Goal: Find contact information: Obtain details needed to contact an individual or organization

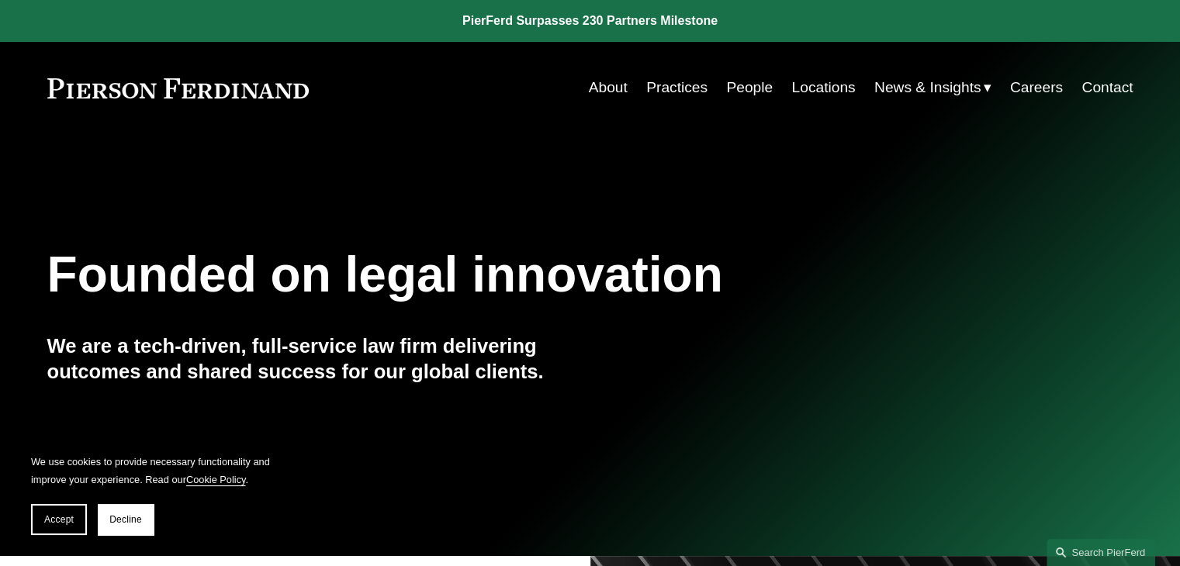
click at [739, 85] on link "People" at bounding box center [749, 87] width 47 height 29
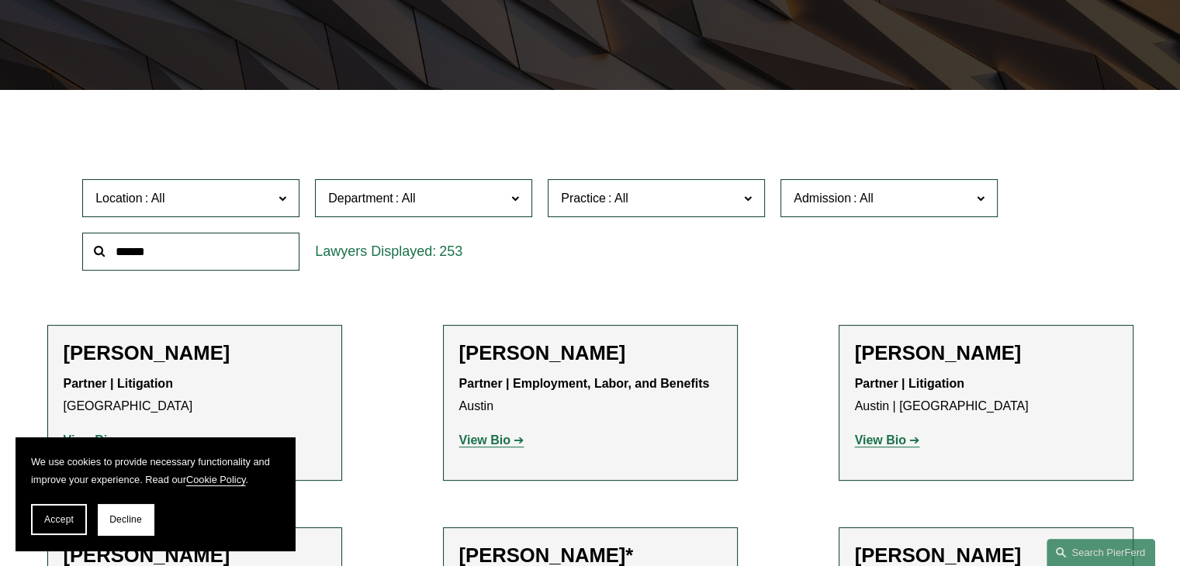
scroll to position [318, 0]
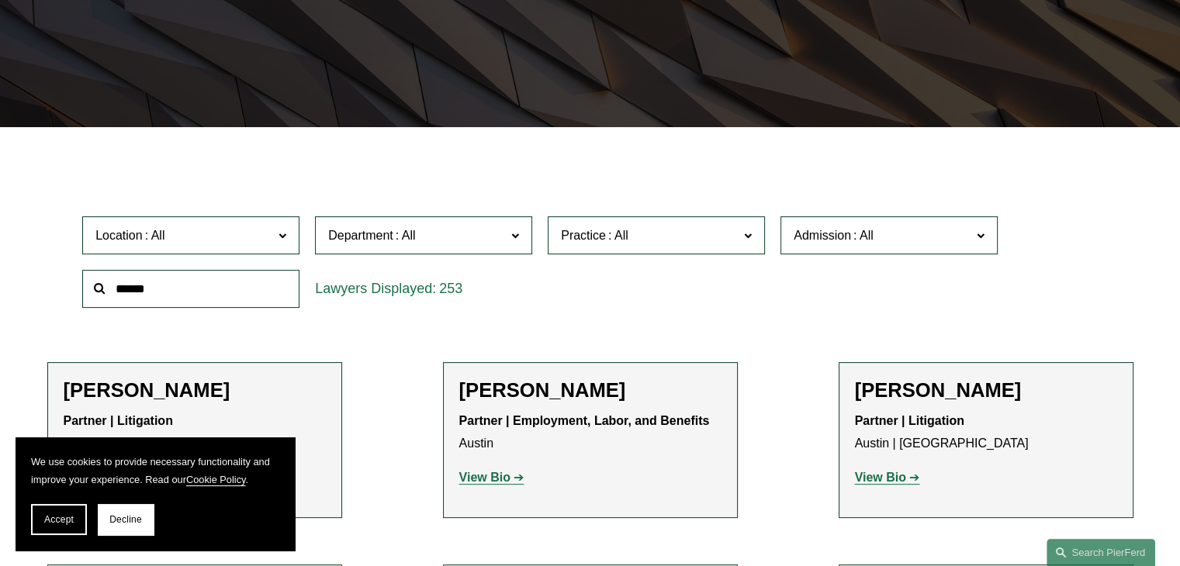
click at [246, 292] on input "text" at bounding box center [190, 289] width 217 height 38
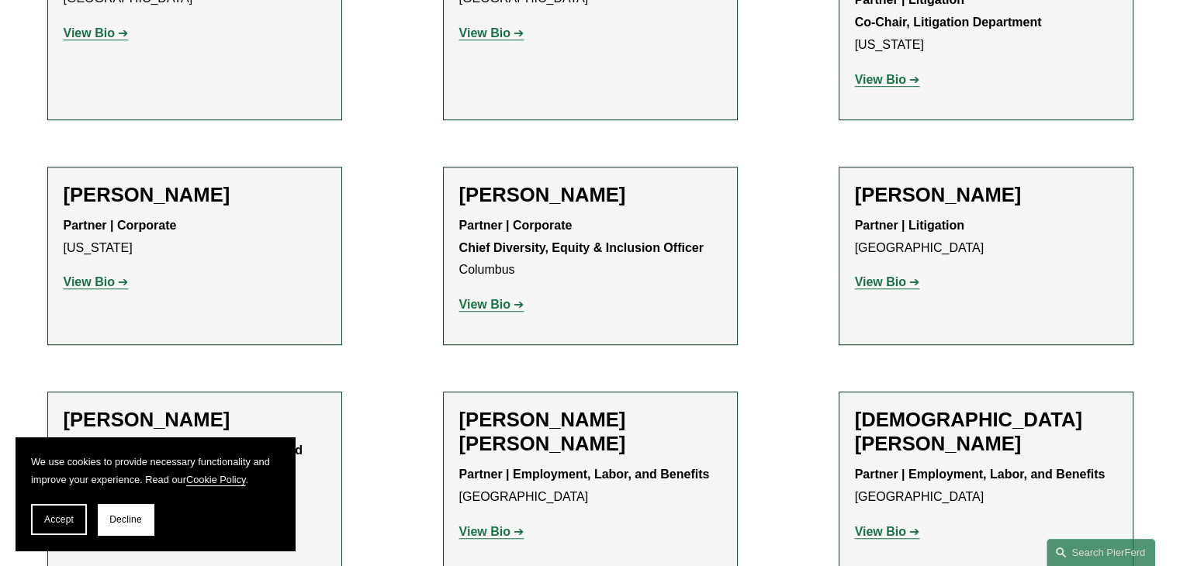
scroll to position [1016, 0]
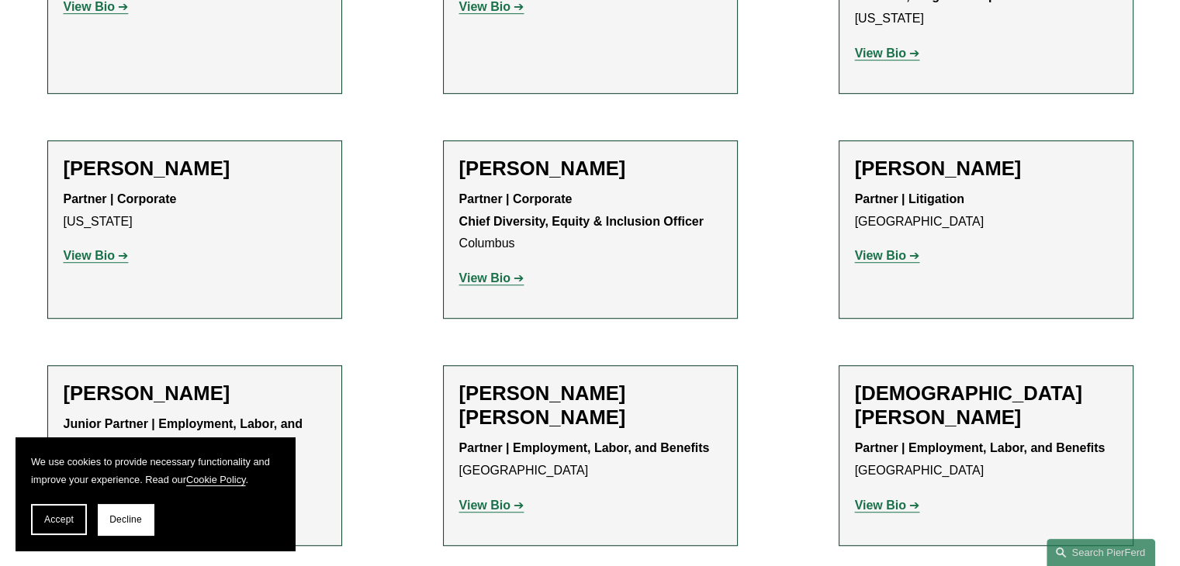
type input "***"
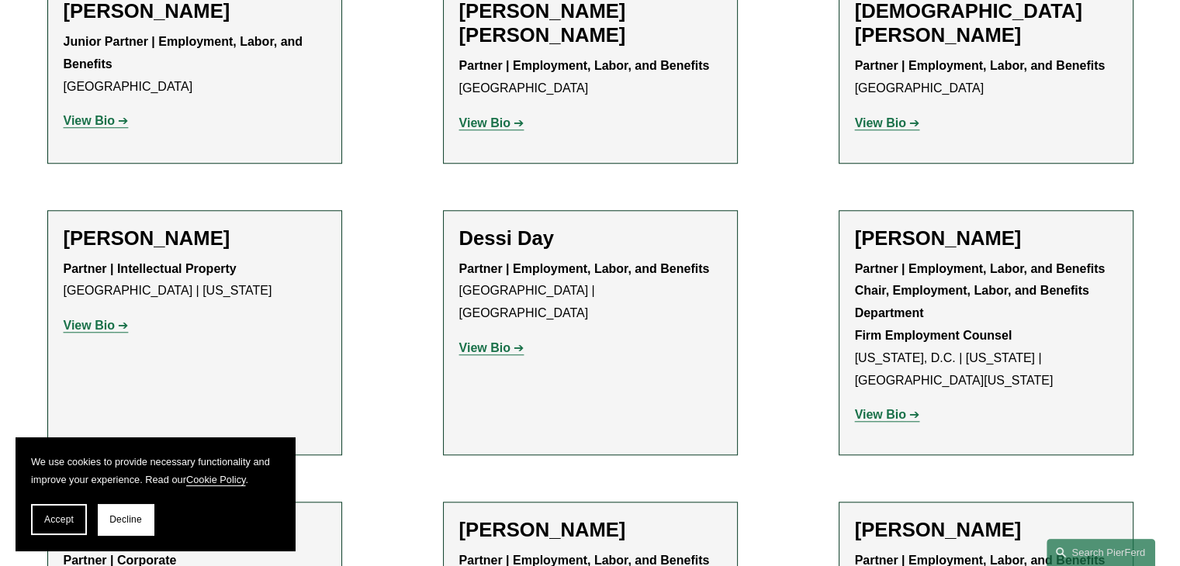
scroll to position [1404, 0]
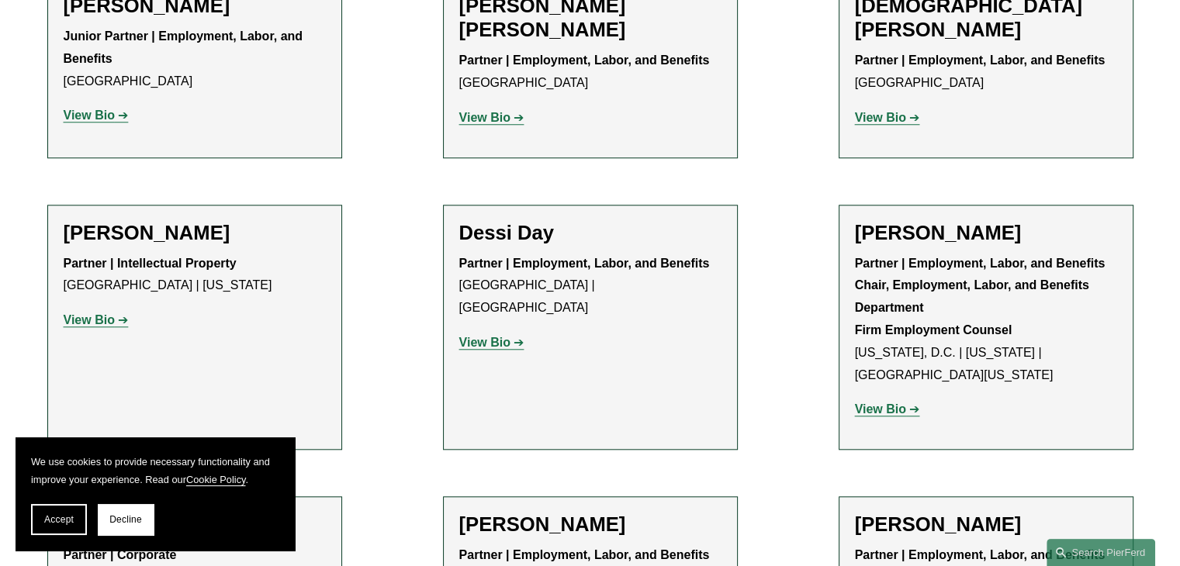
click at [109, 313] on strong "View Bio" at bounding box center [89, 319] width 51 height 13
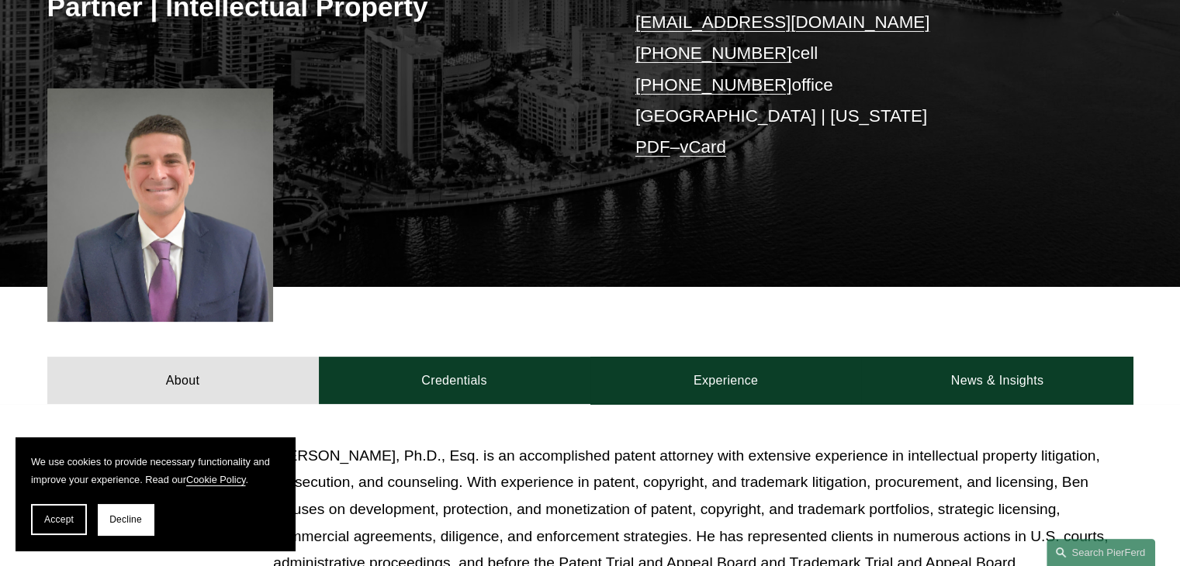
scroll to position [310, 0]
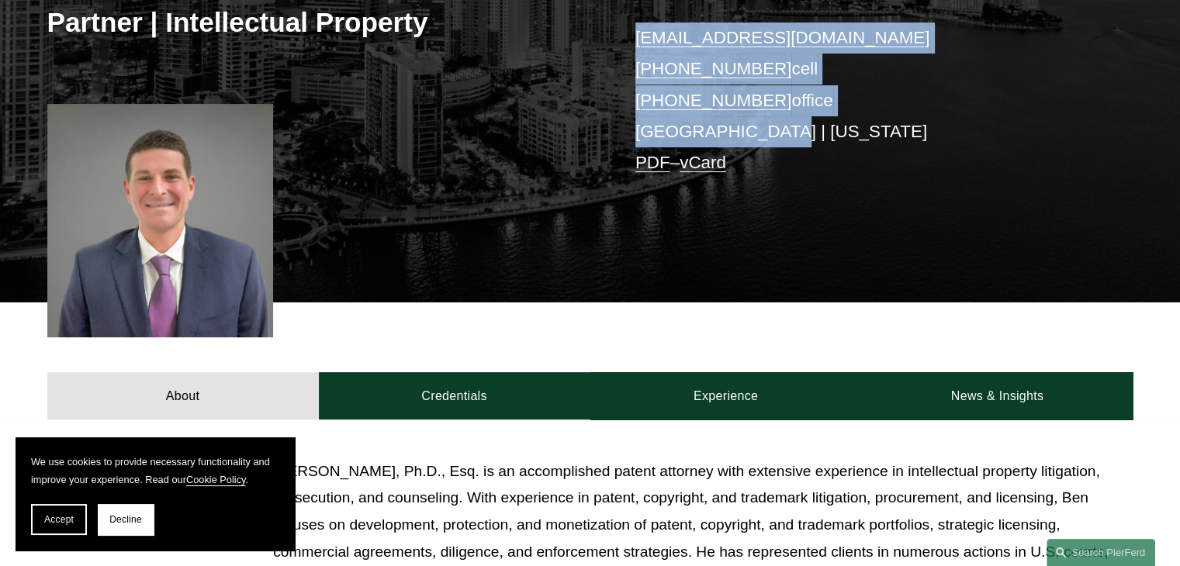
copy div "[EMAIL_ADDRESS][DOMAIN_NAME] [PHONE_NUMBER] cell [PHONE_NUMBER] office [GEOGRAP…"
drag, startPoint x: 611, startPoint y: 36, endPoint x: 512, endPoint y: 16, distance: 101.1
click at [793, 135] on div "[PERSON_NAME] Partner | Intellectual Property [EMAIL_ADDRESS][DOMAIN_NAME] [PHO…" at bounding box center [590, 81] width 1180 height 444
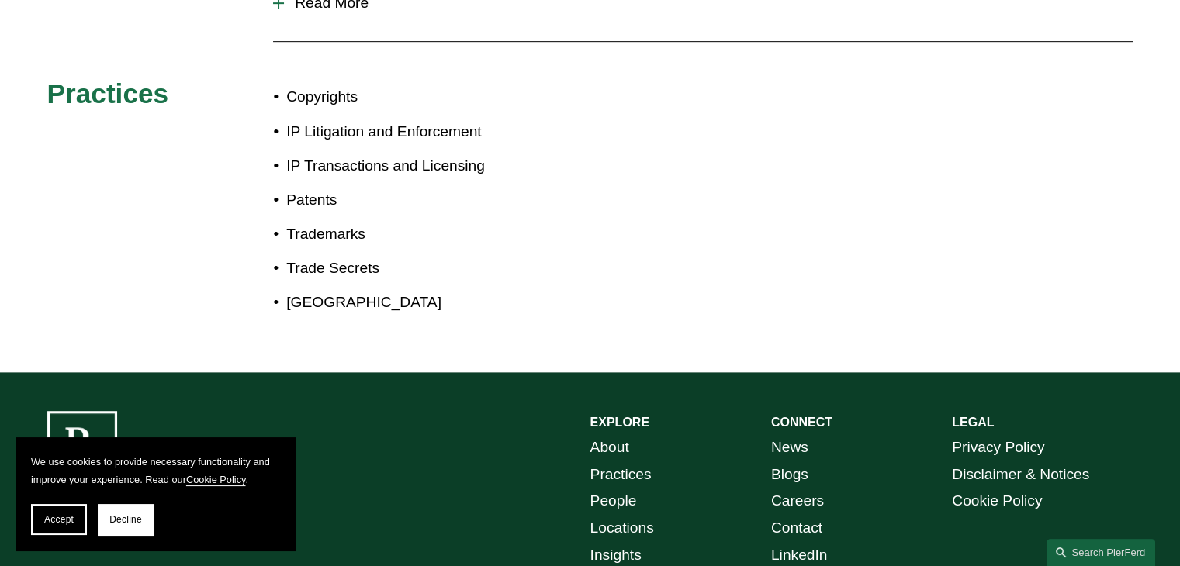
scroll to position [931, 0]
